Goal: Transaction & Acquisition: Book appointment/travel/reservation

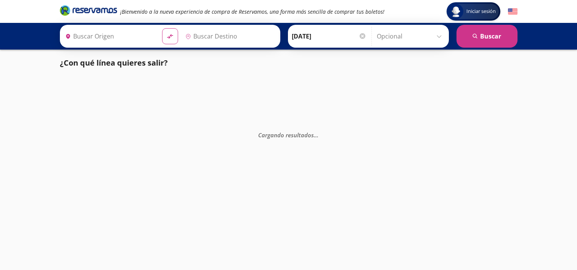
type input "[GEOGRAPHIC_DATA][PERSON_NAME] ([GEOGRAPHIC_DATA]), [GEOGRAPHIC_DATA]"
type input "Santiago de Querétaro, [GEOGRAPHIC_DATA]"
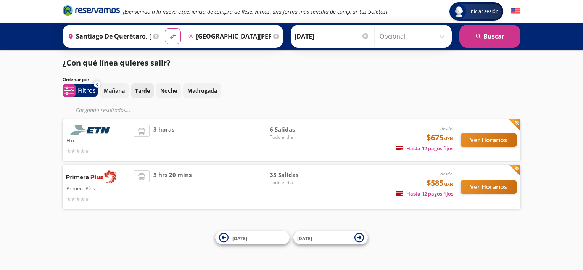
click at [143, 89] on p "Tarde" at bounding box center [142, 91] width 15 height 8
click at [479, 187] on button "Ver Horarios" at bounding box center [488, 186] width 56 height 13
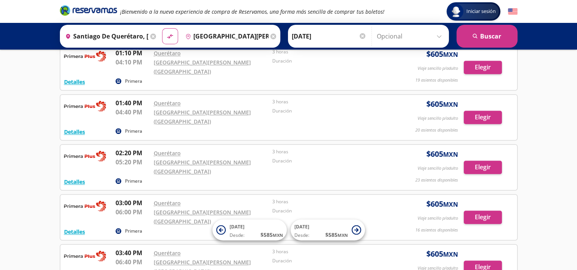
scroll to position [1068, 0]
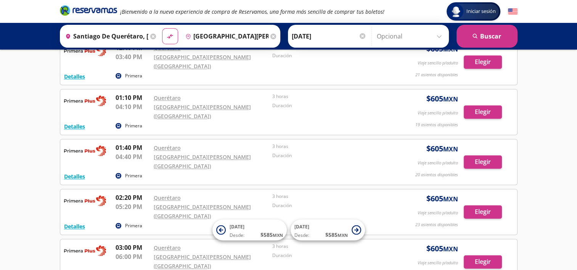
scroll to position [1030, 0]
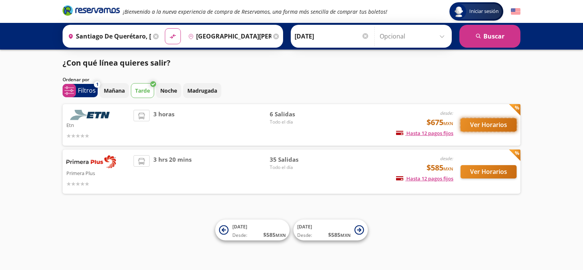
click at [489, 127] on button "Ver Horarios" at bounding box center [488, 124] width 56 height 13
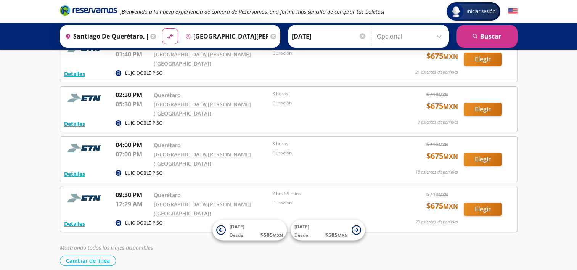
scroll to position [158, 0]
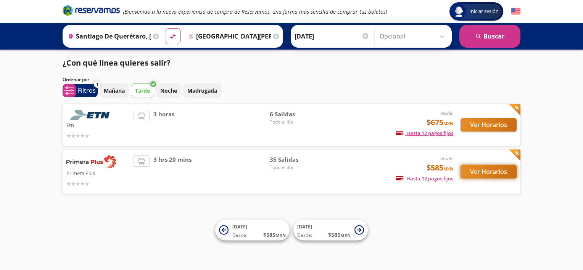
click at [476, 171] on button "Ver Horarios" at bounding box center [488, 171] width 56 height 13
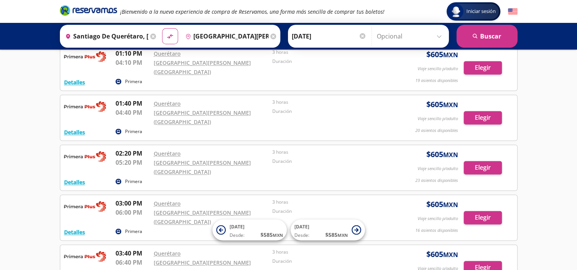
scroll to position [1091, 0]
